Goal: Information Seeking & Learning: Learn about a topic

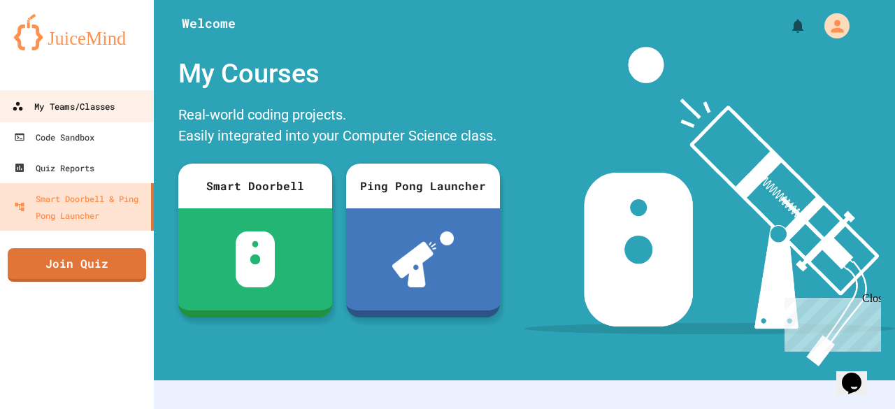
click at [73, 108] on div "My Teams/Classes" at bounding box center [63, 106] width 103 height 17
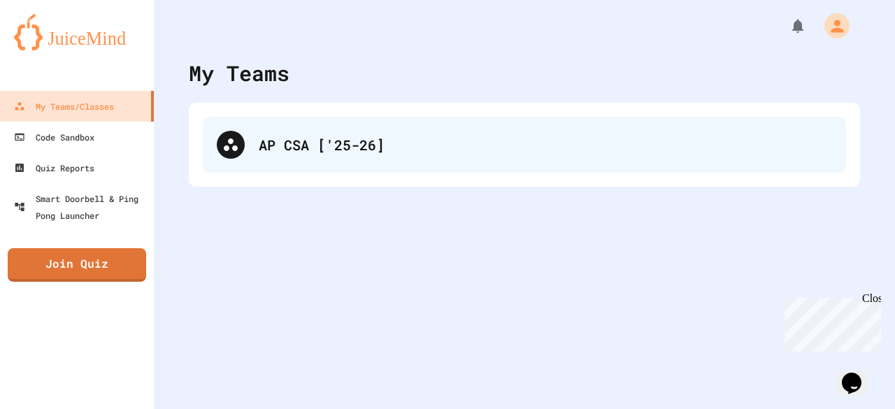
click at [329, 130] on div "AP CSA ['25-26]" at bounding box center [525, 145] width 644 height 56
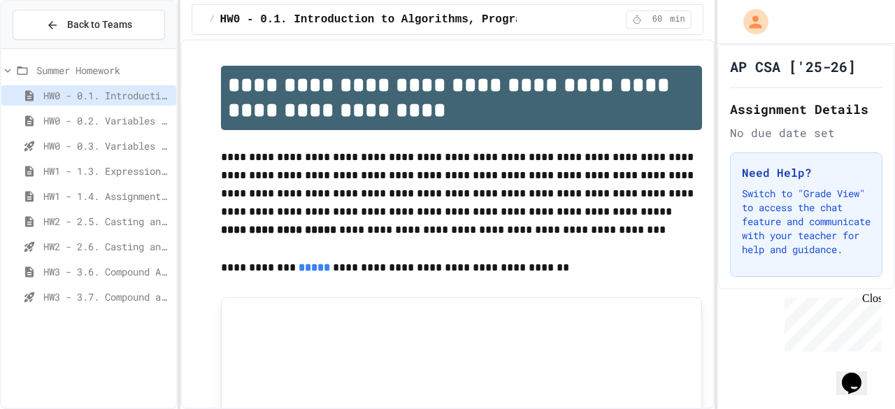
click at [108, 220] on span "HW2 - 2.5. Casting and Ranges of Values" at bounding box center [106, 221] width 127 height 15
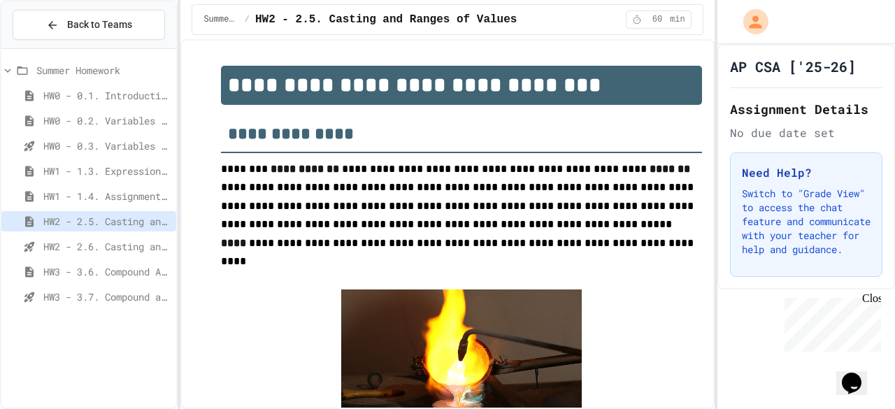
click at [85, 203] on div "HW1 - 1.4. Assignment and Input" at bounding box center [88, 196] width 175 height 20
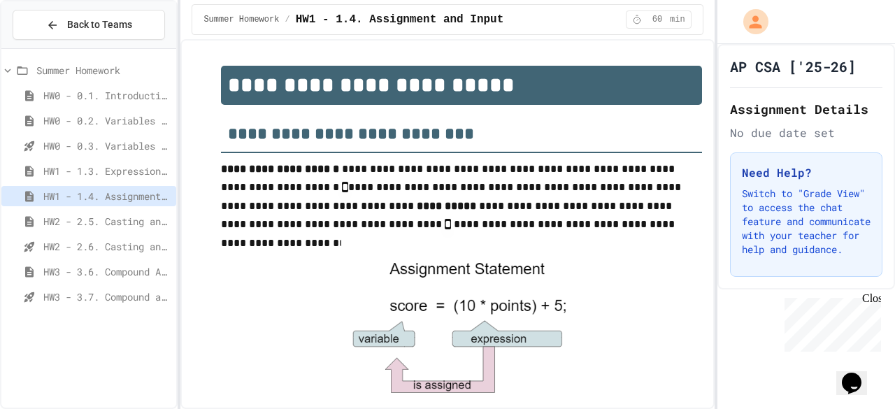
scroll to position [922, 0]
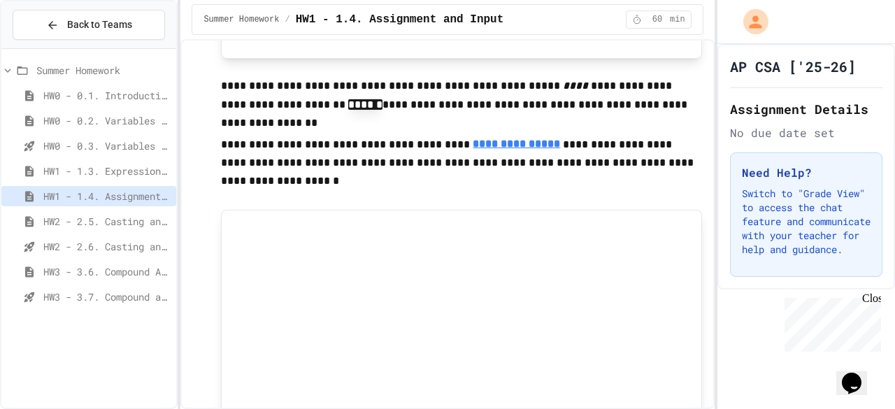
click at [141, 227] on span "HW2 - 2.5. Casting and Ranges of Values" at bounding box center [106, 221] width 127 height 15
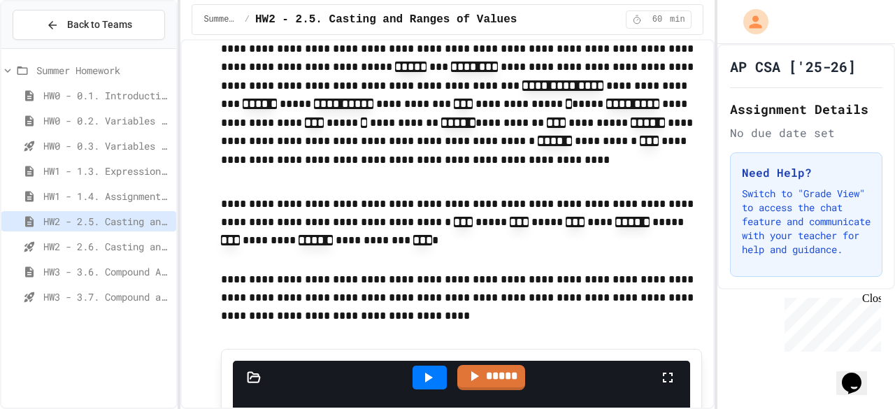
scroll to position [485, 0]
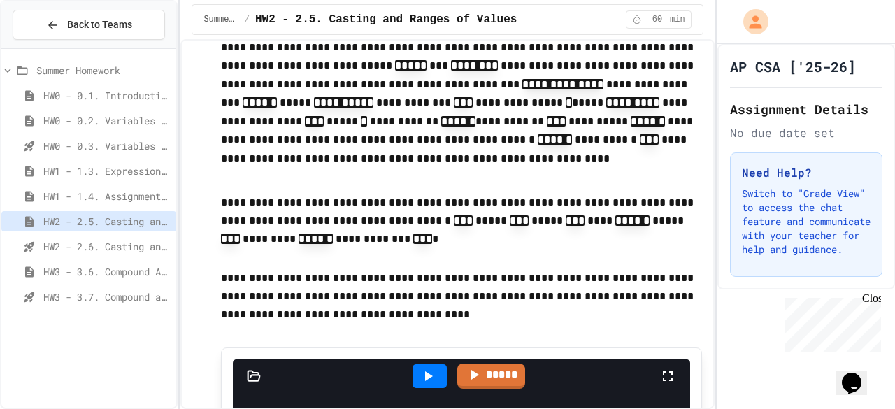
click at [130, 237] on div "HW2 - 2.6. Casting and Ranges of variables - Quiz" at bounding box center [88, 246] width 175 height 20
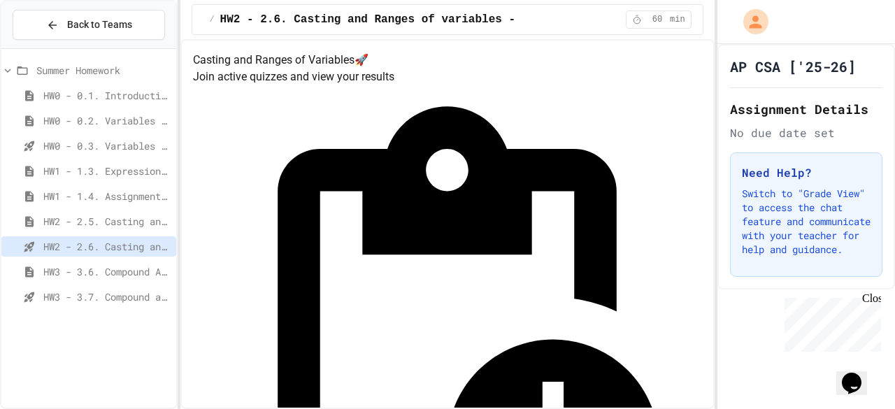
click at [111, 211] on div "HW2 - 2.5. Casting and Ranges of Values" at bounding box center [88, 221] width 175 height 20
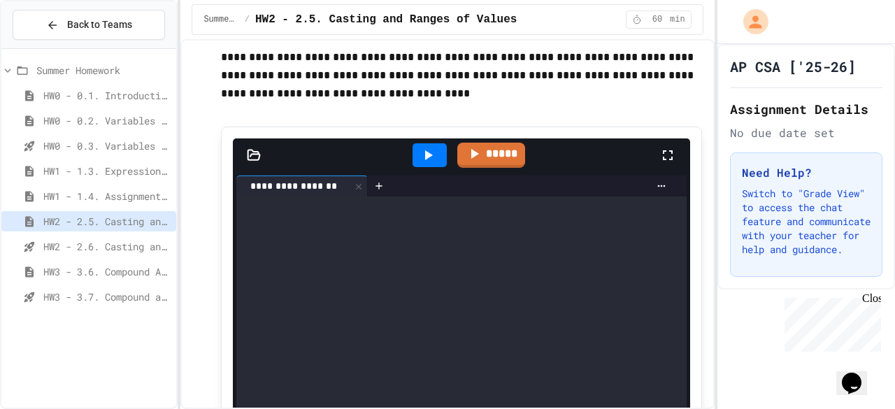
scroll to position [686, 0]
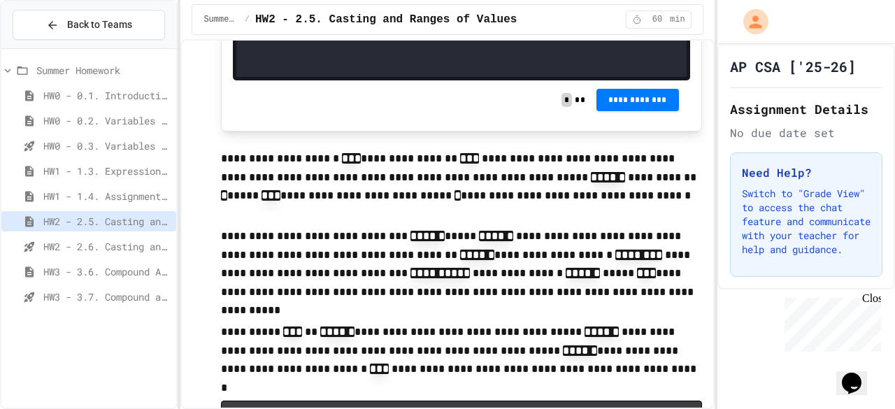
scroll to position [1320, 0]
